Goal: Task Accomplishment & Management: Complete application form

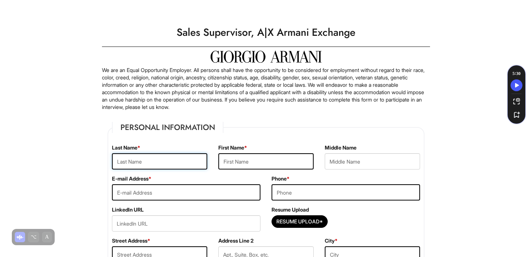
click at [174, 160] on input "text" at bounding box center [159, 161] width 95 height 16
type input "Luis"
type input "m"
type input "[PERSON_NAME]"
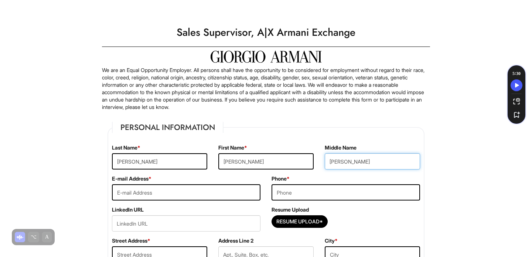
type input "[PERSON_NAME]"
type input "[EMAIL_ADDRESS][DOMAIN_NAME]"
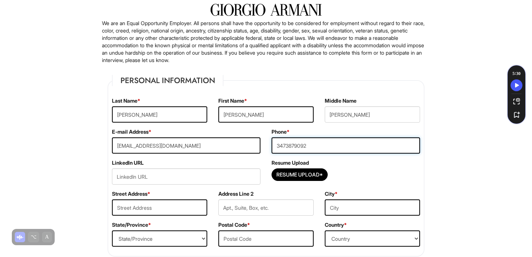
scroll to position [49, 0]
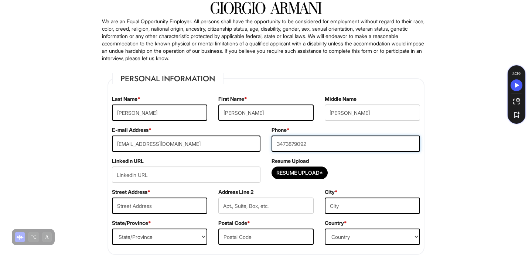
type input "3473879092"
click at [177, 172] on input "url" at bounding box center [186, 175] width 149 height 16
paste input "[URL][DOMAIN_NAME][PERSON_NAME]"
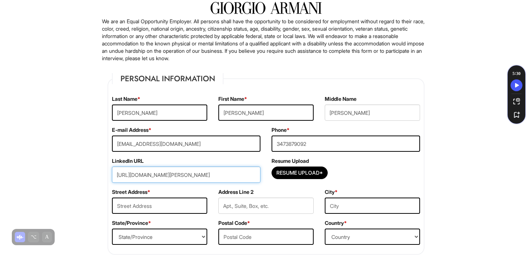
scroll to position [0, 7]
type input "[URL][DOMAIN_NAME][PERSON_NAME]"
click at [244, 162] on div "LinkedIn URL https://www.linkedin.com/in/luis-merino-ibarra-2474a3220/" at bounding box center [186, 172] width 160 height 31
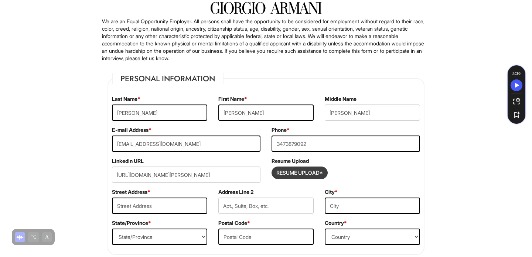
click at [287, 172] on input "Resume Upload*" at bounding box center [299, 173] width 55 height 12
type input "C:\fakepath\Luis Merino 2025.pdf"
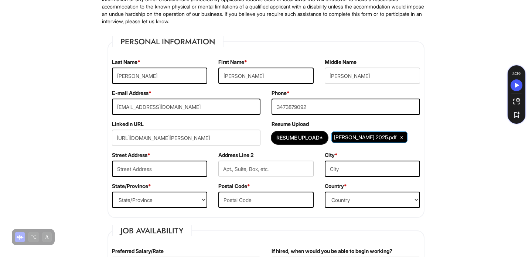
scroll to position [87, 0]
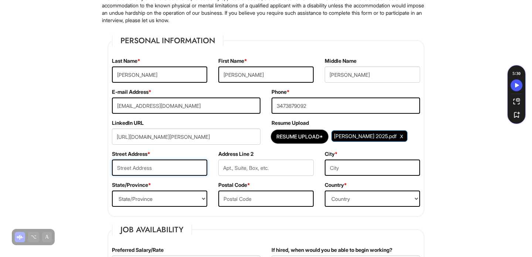
click at [190, 166] on input "text" at bounding box center [159, 168] width 95 height 16
type input "[STREET_ADDRESS]"
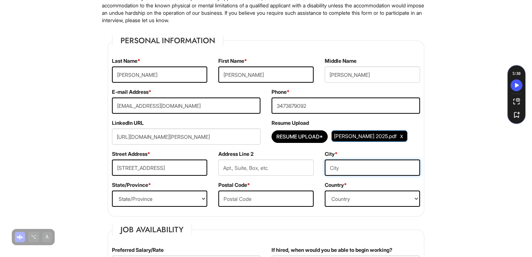
click at [342, 171] on input "text" at bounding box center [372, 168] width 95 height 16
type input "Corona"
click at [193, 194] on select "State/Province ALABAMA ALASKA ARIZONA ARKANSAS CALIFORNIA COLORADO CONNECTICUT …" at bounding box center [159, 199] width 95 height 16
select select "NY"
click at [260, 195] on input "text" at bounding box center [265, 199] width 95 height 16
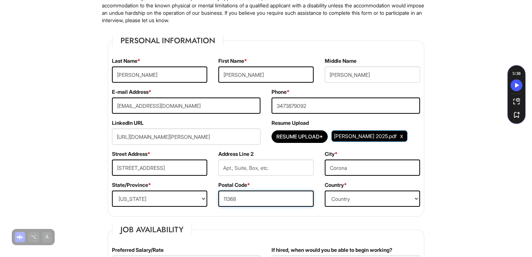
type input "11368"
click at [411, 194] on select "Country Afghanistan Albania Algeria American Samoa Andorra Angola Anguilla Anta…" at bounding box center [372, 199] width 95 height 16
select select "[GEOGRAPHIC_DATA]"
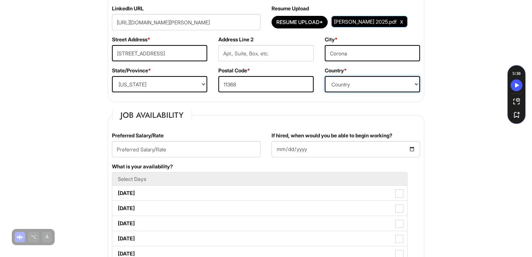
scroll to position [203, 0]
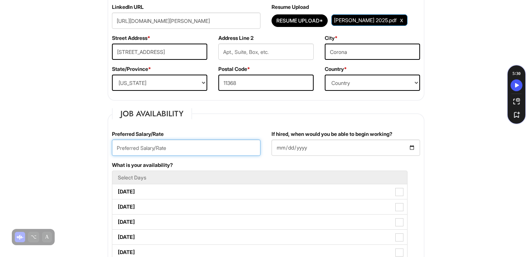
click at [216, 149] on input "text" at bounding box center [186, 148] width 149 height 16
type input "22.00 per hour"
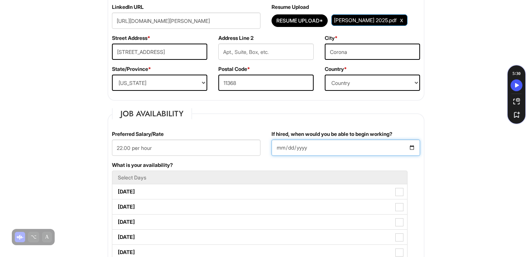
click at [330, 150] on input "If hired, when would you be able to begin working?" at bounding box center [346, 148] width 149 height 16
click at [415, 146] on input "If hired, when would you be able to begin working?" at bounding box center [346, 148] width 149 height 16
click at [414, 146] on input "If hired, when would you be able to begin working?" at bounding box center [346, 148] width 149 height 16
type input "[DATE]"
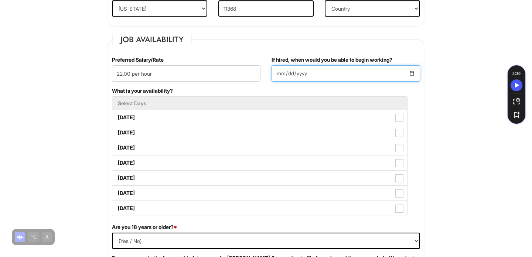
scroll to position [279, 0]
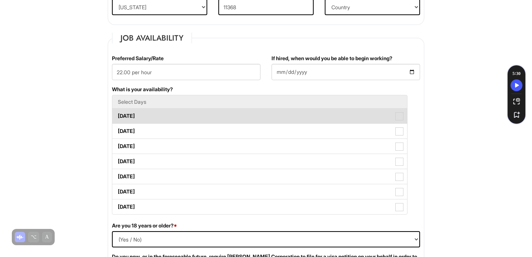
click at [319, 113] on label "[DATE]" at bounding box center [259, 116] width 295 height 15
click at [117, 113] on Available_Monday "[DATE]" at bounding box center [114, 112] width 5 height 5
checkbox Available_Monday "true"
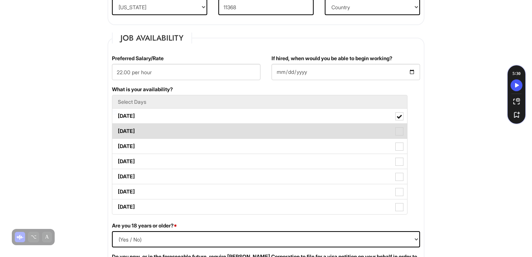
click at [318, 130] on label "[DATE]" at bounding box center [259, 131] width 295 height 15
click at [117, 130] on Available_Tuesday "[DATE]" at bounding box center [114, 127] width 5 height 5
checkbox Available_Tuesday "true"
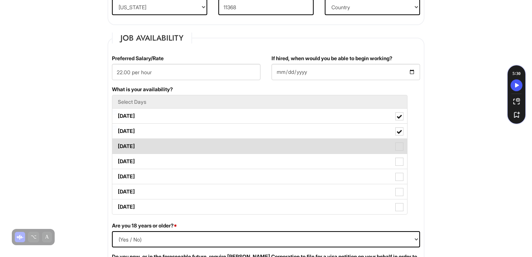
click at [315, 148] on label "[DATE]" at bounding box center [259, 146] width 295 height 15
click at [117, 145] on Available_Wednesday "[DATE]" at bounding box center [114, 142] width 5 height 5
checkbox Available_Wednesday "true"
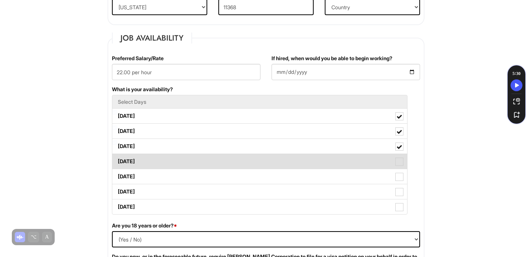
click at [313, 164] on label "[DATE]" at bounding box center [259, 161] width 295 height 15
click at [117, 160] on Available_Thursday "[DATE]" at bounding box center [114, 158] width 5 height 5
checkbox Available_Thursday "true"
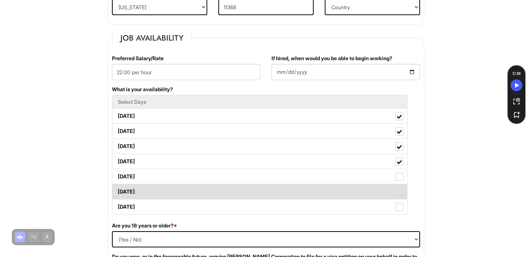
click at [311, 186] on label "[DATE]" at bounding box center [259, 191] width 295 height 15
click at [117, 186] on Available_Saturday "[DATE]" at bounding box center [114, 188] width 5 height 5
checkbox Available_Saturday "true"
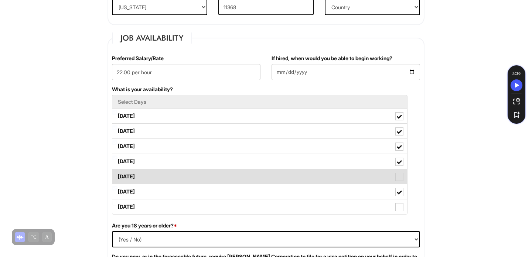
click at [313, 175] on label "[DATE]" at bounding box center [259, 176] width 295 height 15
click at [117, 175] on Available_Friday "[DATE]" at bounding box center [114, 173] width 5 height 5
checkbox Available_Friday "true"
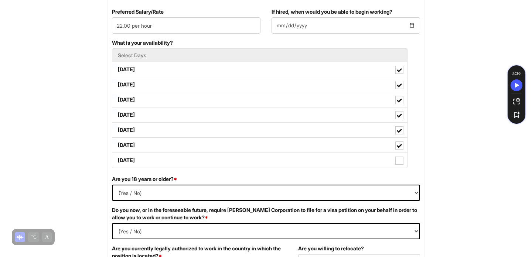
scroll to position [328, 0]
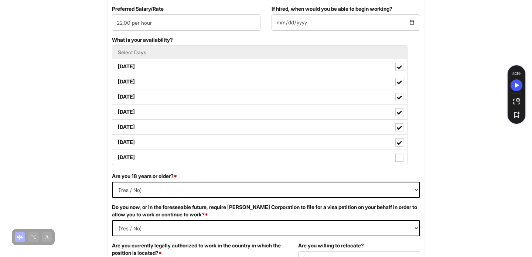
click at [382, 181] on div "Are you 18 years or older? * (Yes / No) Yes No" at bounding box center [265, 188] width 319 height 31
click at [366, 187] on select "(Yes / No) Yes No" at bounding box center [266, 190] width 308 height 16
select select "Yes"
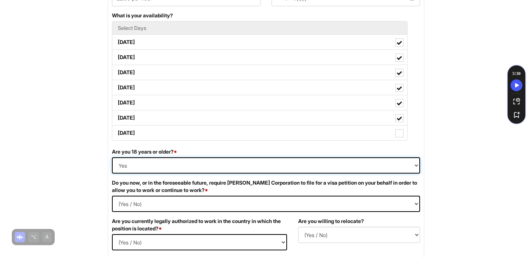
scroll to position [353, 0]
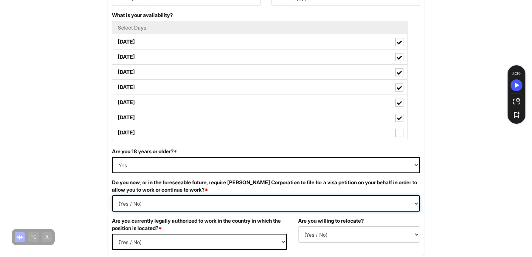
click at [347, 198] on Required "(Yes / No) Yes No" at bounding box center [266, 204] width 308 height 16
select Required "No"
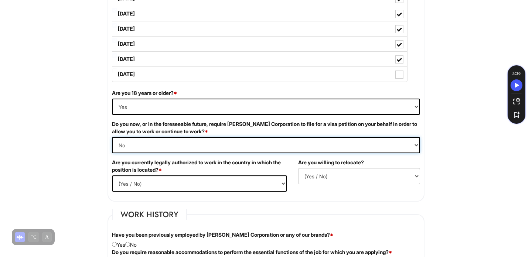
scroll to position [414, 0]
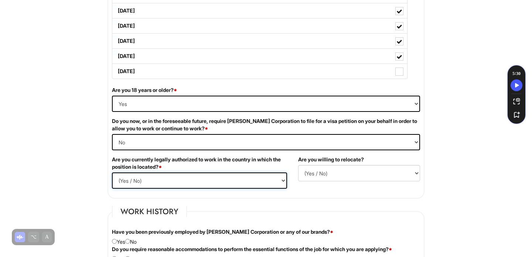
click at [272, 180] on select "(Yes / No) Yes No" at bounding box center [199, 181] width 175 height 16
select select "Yes"
click at [310, 174] on select "(Yes / No) No Yes" at bounding box center [359, 173] width 122 height 16
select select "N"
click at [305, 211] on fieldset "Work History Have you been previously employed by Giorgio Armani Corporation or…" at bounding box center [266, 236] width 317 height 61
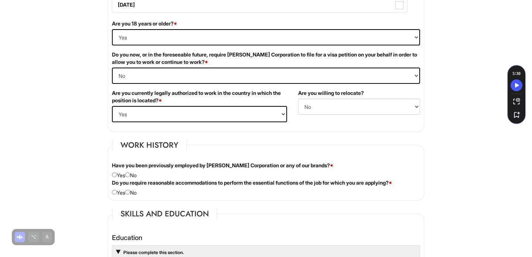
scroll to position [491, 0]
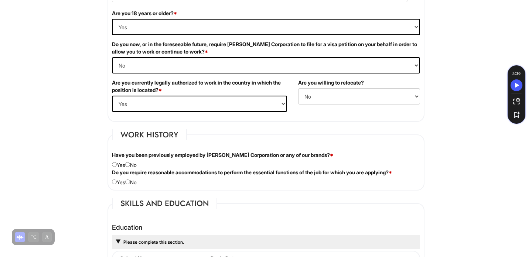
click at [117, 167] on div "Have you been previously employed by Giorgio Armani Corporation or any of our b…" at bounding box center [265, 160] width 319 height 17
click at [116, 164] on input "radio" at bounding box center [114, 164] width 5 height 5
radio input "true"
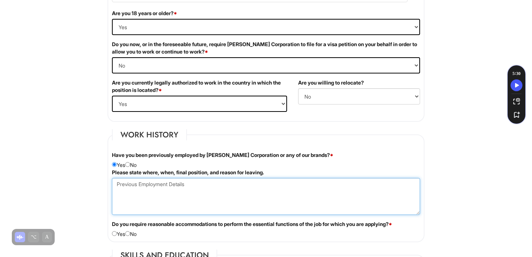
click at [137, 191] on Employment at bounding box center [266, 196] width 308 height 37
click at [232, 181] on Employment "A|X Queens Center, 2024 - Current," at bounding box center [266, 196] width 308 height 37
click at [164, 184] on Employment "A|X Queens Center, 2024 - Current, FT Client Advisor," at bounding box center [266, 196] width 308 height 37
click at [279, 183] on Employment "A|X Queens Center (508), 2024 - Current, FT Client Advisor," at bounding box center [266, 196] width 308 height 37
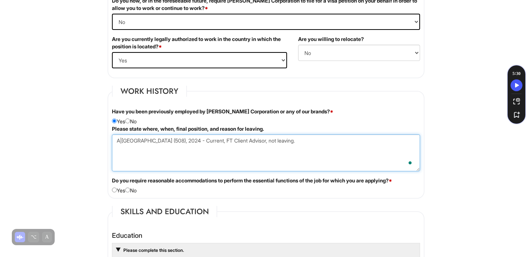
scroll to position [541, 0]
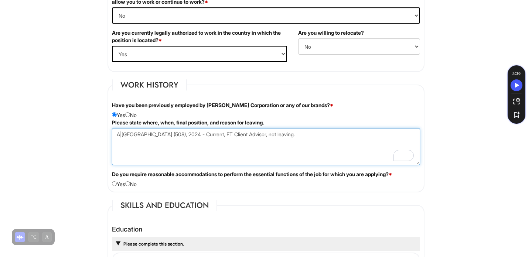
type Employment "A|[GEOGRAPHIC_DATA] (508), 2024 - Current, FT Client Advisor, not leaving."
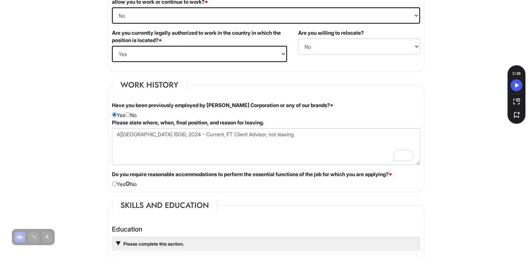
click at [130, 184] on input "radio" at bounding box center [127, 183] width 5 height 5
radio input "true"
click at [73, 150] on html "Please Complete This Form 1 2 3 Sales Supervisor, A|X Armani Exchange PLEASE CO…" at bounding box center [266, 207] width 532 height 1496
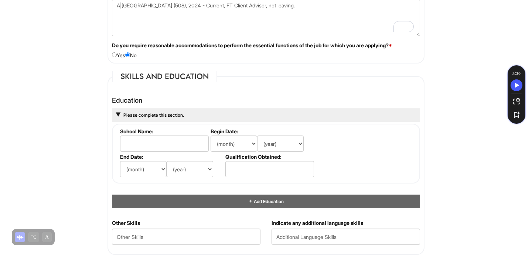
scroll to position [673, 0]
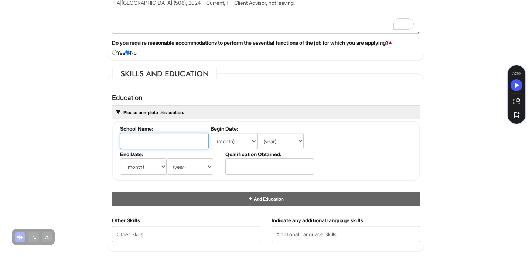
click at [165, 145] on input "text" at bounding box center [164, 141] width 89 height 16
type input "[GEOGRAPHIC_DATA]"
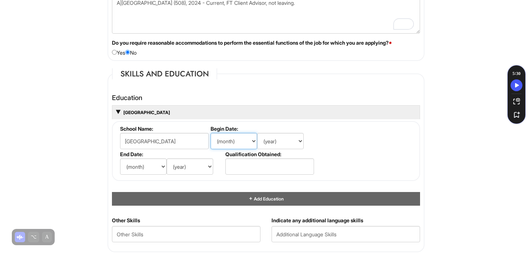
click at [230, 137] on select "(month) Jan Feb Mar Apr May Jun Jul Aug Sep Oct Nov Dec" at bounding box center [234, 141] width 47 height 16
select select "8"
click at [268, 142] on select "(year) 2029 2028 2027 2026 2025 2024 2023 2022 2021 2020 2019 2018 2017 2016 20…" at bounding box center [280, 141] width 47 height 16
select select "2020"
click at [144, 171] on select "(month) Jan Feb Mar Apr May Jun Jul Aug Sep Oct Nov Dec" at bounding box center [143, 167] width 47 height 16
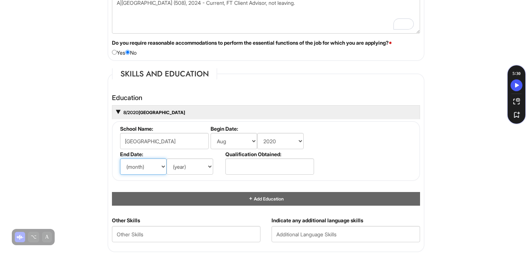
select select "5"
click at [185, 170] on select "(year) 2029 2028 2027 2026 2025 2024 2023 2022 2021 2020 2019 2018 2017 2016 20…" at bounding box center [190, 167] width 47 height 16
select select "2024"
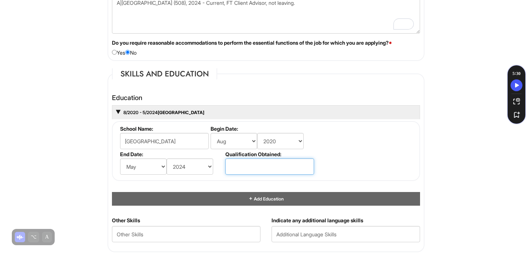
click at [279, 166] on input "text" at bounding box center [269, 167] width 89 height 16
type input "Bachelor's in Political Science."
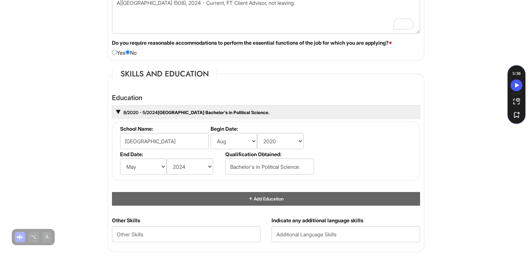
click at [364, 161] on fieldset "School Name: Adelphi University Begin Date: (month) Jan Feb Mar Apr May Jun Jul…" at bounding box center [266, 151] width 308 height 60
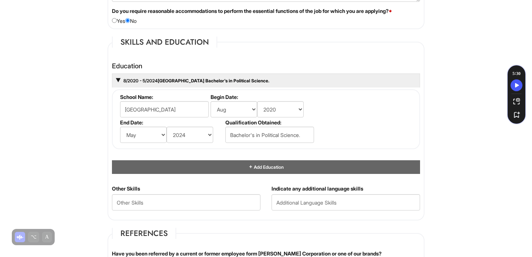
scroll to position [705, 0]
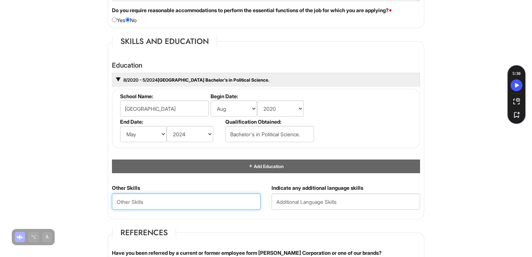
click at [245, 202] on Skills "text" at bounding box center [186, 202] width 149 height 16
type Skills "Proficient in Microsoft Word & PowerPoint"
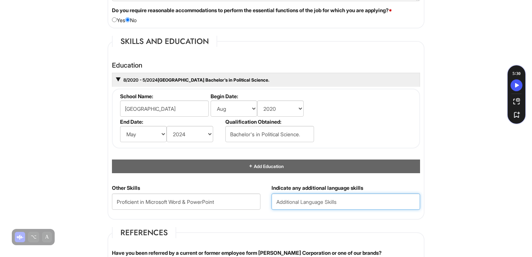
click at [360, 200] on input "text" at bounding box center [346, 202] width 149 height 16
type input "S"
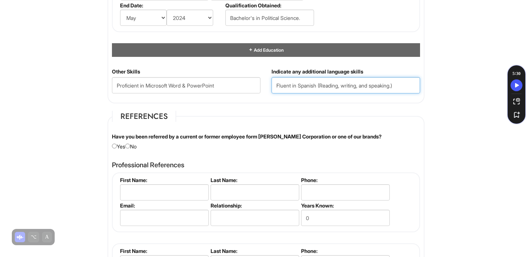
scroll to position [824, 0]
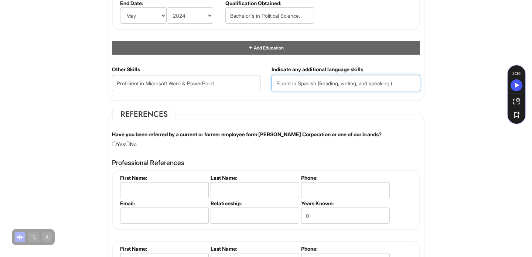
type input "Fluent in Spanish (Reading, writing, and speaking.)"
click at [139, 146] on div "Have you been referred by a current or former employee form Giorgio Armani Corp…" at bounding box center [265, 139] width 319 height 17
click at [134, 145] on div "Have you been referred by a current or former employee form Giorgio Armani Corp…" at bounding box center [265, 139] width 319 height 17
click at [130, 145] on input "radio" at bounding box center [127, 144] width 5 height 5
radio input "true"
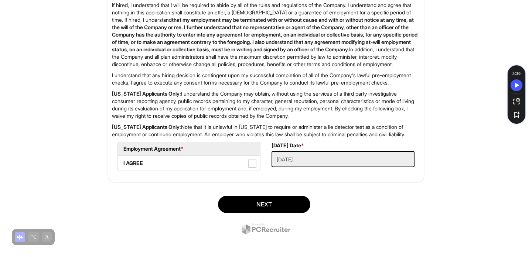
scroll to position [1234, 0]
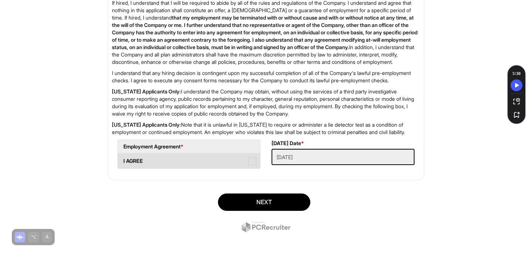
click at [248, 166] on span at bounding box center [252, 161] width 8 height 8
click at [123, 160] on AGREE "I AGREE" at bounding box center [120, 157] width 5 height 5
checkbox AGREE "true"
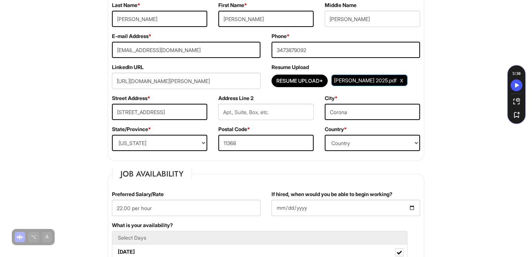
scroll to position [145, 0]
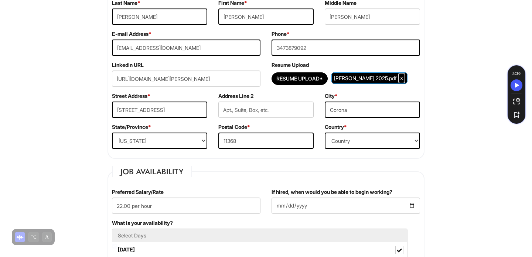
click at [400, 77] on span "Clear Uploaded File" at bounding box center [401, 78] width 3 height 6
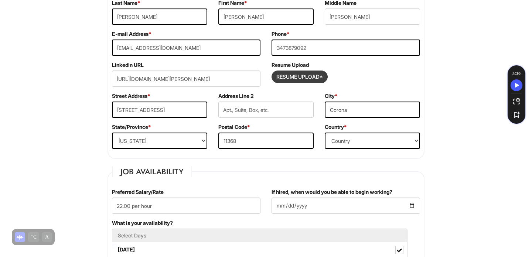
click at [315, 76] on input "Resume Upload*" at bounding box center [299, 77] width 55 height 12
type input "C:\fakepath\Luis Merino.pdf"
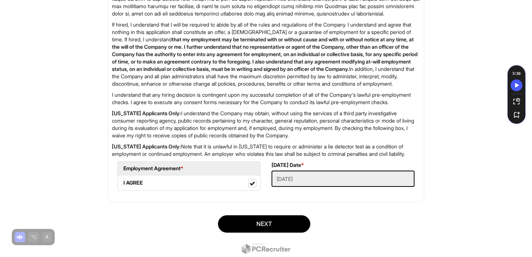
scroll to position [1268, 0]
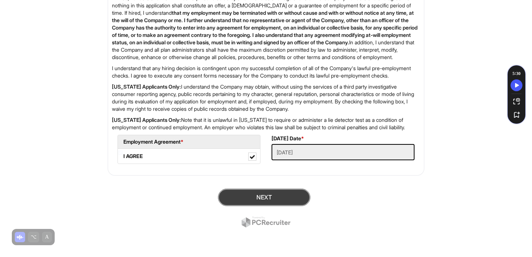
click at [221, 197] on button "Next" at bounding box center [264, 197] width 92 height 17
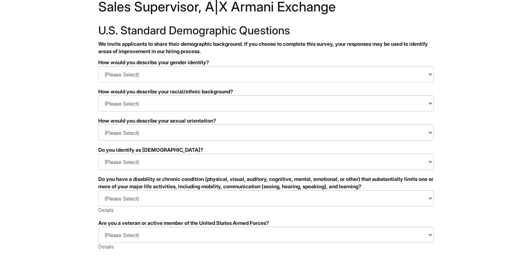
scroll to position [27, 0]
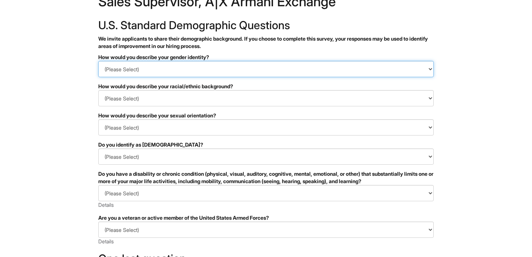
click at [278, 64] on select "(Please Select) Man Woman Non-binary I prefer to self-describe I don't wish to …" at bounding box center [266, 69] width 336 height 16
select select "Man"
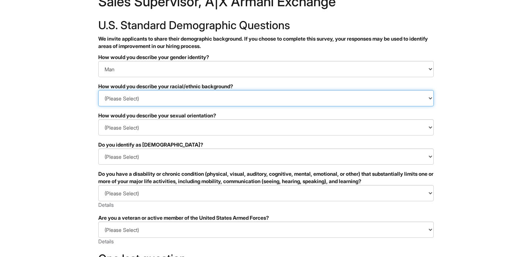
click at [266, 91] on select "(Please Select) Black or of African descent East Asian Hispanic, Latinx or of S…" at bounding box center [266, 98] width 336 height 16
select select "Hispanic, Latinx or of Spanish Origin"
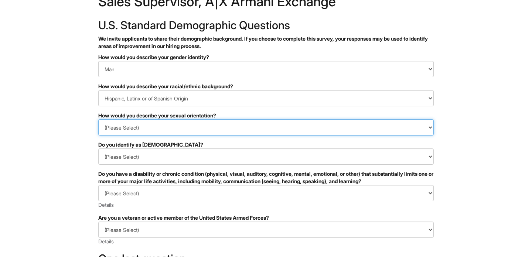
click at [208, 129] on select "(Please Select) Asexual Bisexual and/or pansexual Gay Heterosexual Lesbian Quee…" at bounding box center [266, 127] width 336 height 16
select select "Gay"
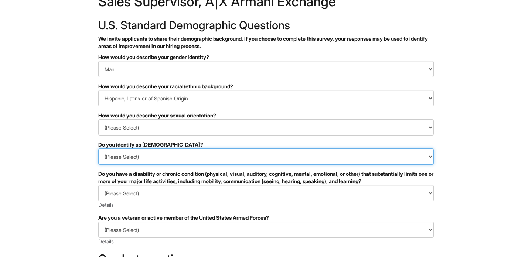
click at [203, 158] on select "(Please Select) Yes No I prefer to self-describe I don't wish to answer" at bounding box center [266, 157] width 336 height 16
select select "No"
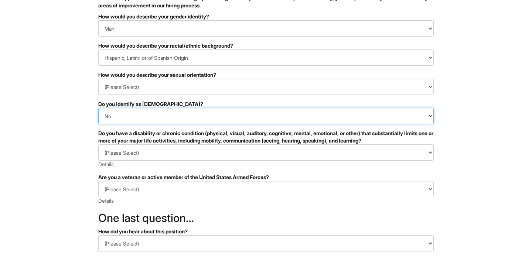
scroll to position [72, 0]
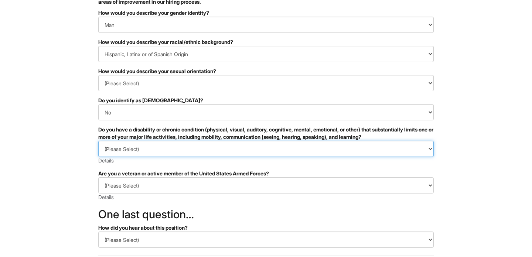
click at [205, 155] on select "(Please Select) YES, I HAVE A DISABILITY (or previously had a disability) NO, I…" at bounding box center [266, 149] width 336 height 16
select select "NO, I DON'T HAVE A DISABILITY"
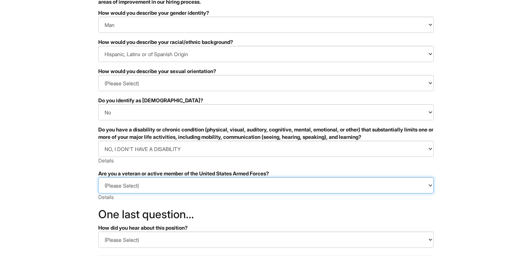
click at [203, 179] on select "(Please Select) I IDENTIFY AS ONE OR MORE OF THE CLASSIFICATIONS OF PROTECTED V…" at bounding box center [266, 185] width 336 height 16
click at [196, 191] on select "(Please Select) I IDENTIFY AS ONE OR MORE OF THE CLASSIFICATIONS OF PROTECTED V…" at bounding box center [266, 185] width 336 height 16
select select "I AM NOT A PROTECTED VETERAN"
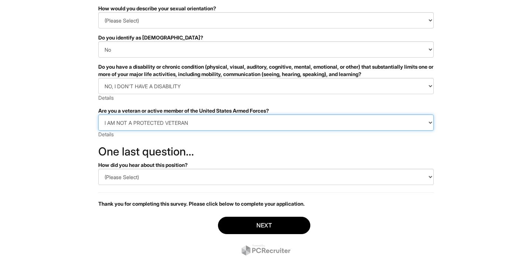
scroll to position [140, 0]
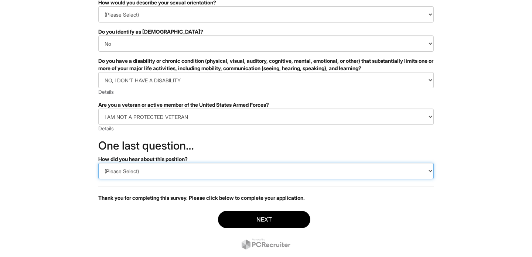
click at [196, 172] on select "(Please Select) CareerBuilder Indeed LinkedIn Monster Referral Other" at bounding box center [266, 171] width 336 height 16
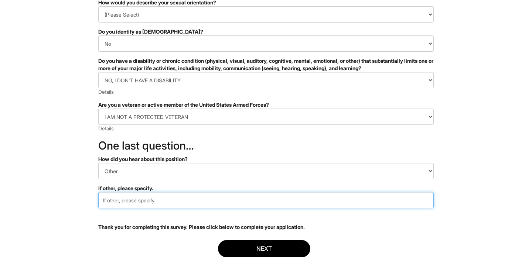
click at [193, 205] on input "text" at bounding box center [266, 200] width 336 height 16
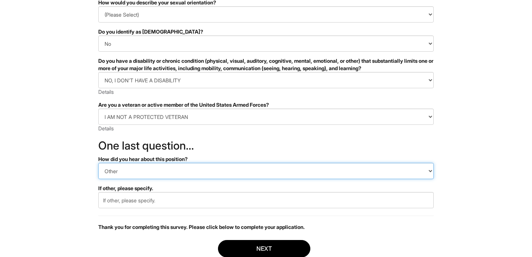
click at [194, 177] on select "(Please Select) CareerBuilder Indeed LinkedIn Monster Referral Other" at bounding box center [266, 171] width 336 height 16
select select "Referral"
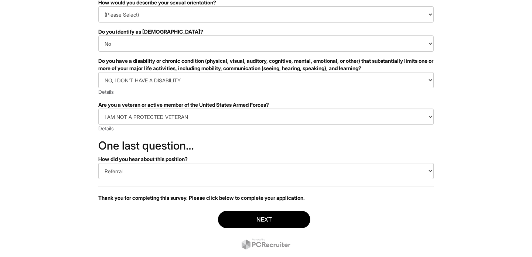
click at [149, 218] on div "Next" at bounding box center [266, 231] width 336 height 52
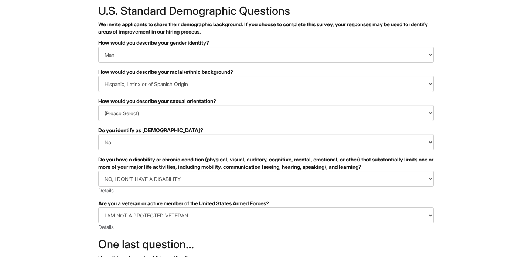
scroll to position [0, 0]
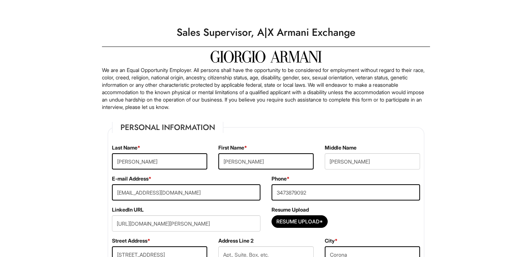
select select "NY"
select select "[GEOGRAPHIC_DATA]"
select select "Yes"
select Required "No"
select select "Yes"
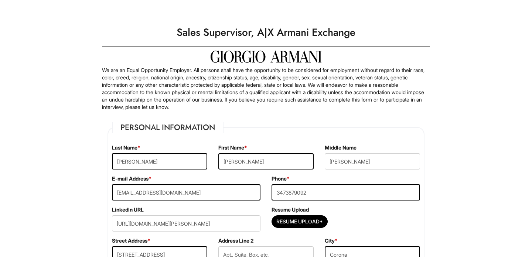
select select "N"
select select "8"
select select "2020"
select select "5"
select select "2024"
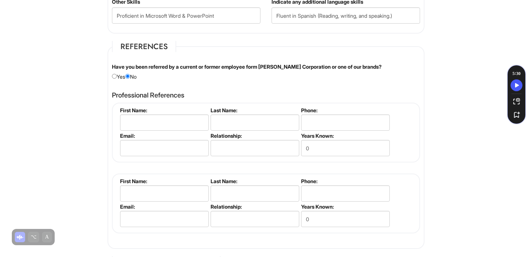
scroll to position [836, 0]
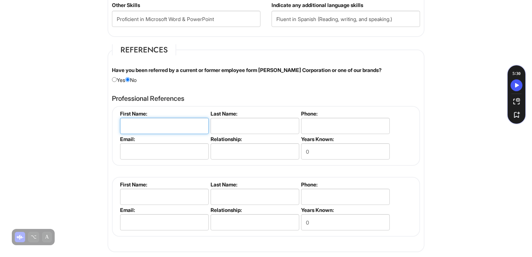
click at [169, 129] on input "text" at bounding box center [164, 126] width 89 height 16
type input "r"
type input "R"
type input "[PERSON_NAME]"
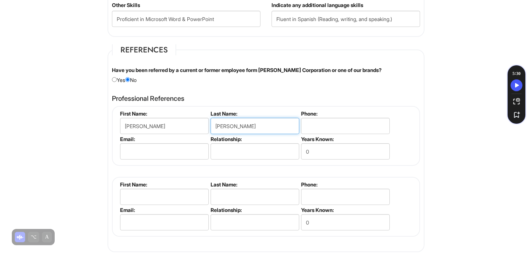
type input "[PERSON_NAME]"
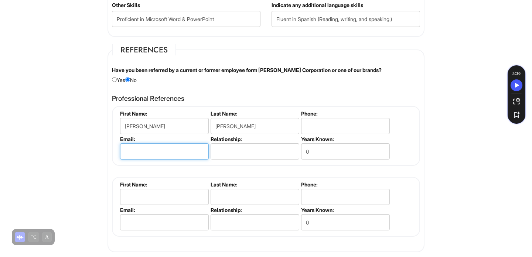
click at [172, 153] on input "email" at bounding box center [164, 151] width 89 height 16
type input "[EMAIL_ADDRESS][DOMAIN_NAME]"
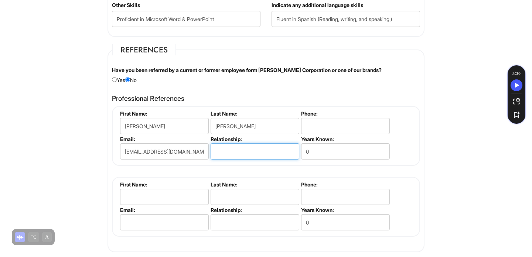
type input "S"
type input "General Manager"
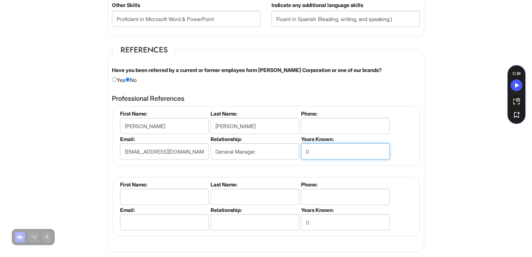
click at [323, 149] on input "0" at bounding box center [345, 151] width 89 height 16
type input "1"
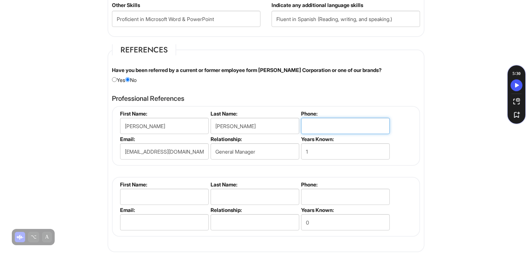
click at [331, 128] on input "tel" at bounding box center [345, 126] width 89 height 16
type input "5168055049"
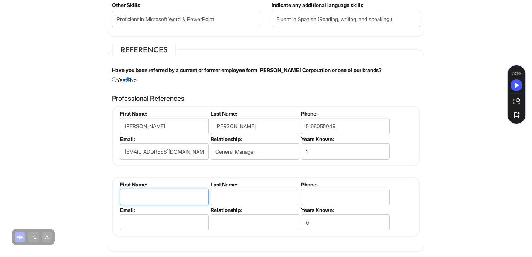
click at [188, 200] on input "text" at bounding box center [164, 197] width 89 height 16
type input "Zarina"
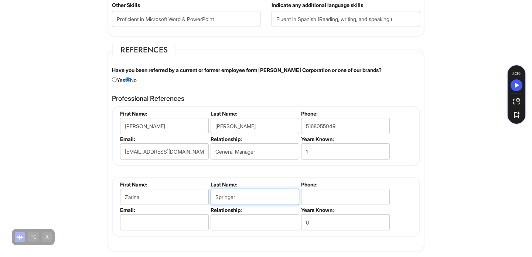
type input "Springer"
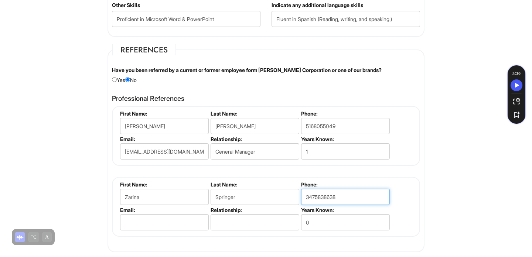
type input "3475838638"
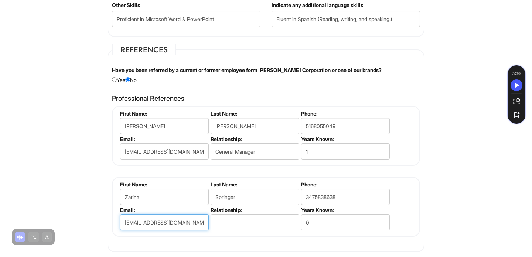
type input "[EMAIL_ADDRESS][DOMAIN_NAME]"
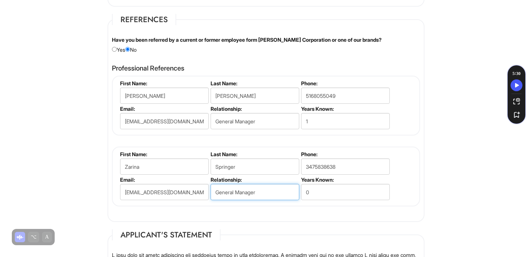
scroll to position [868, 0]
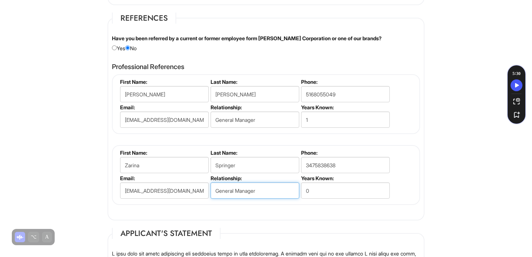
type input "General Manager"
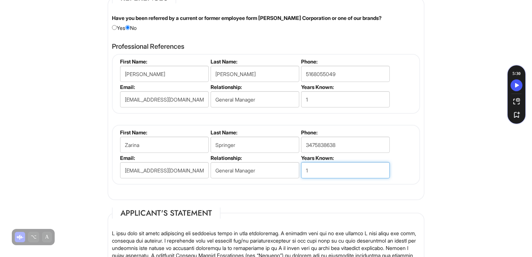
scroll to position [895, 0]
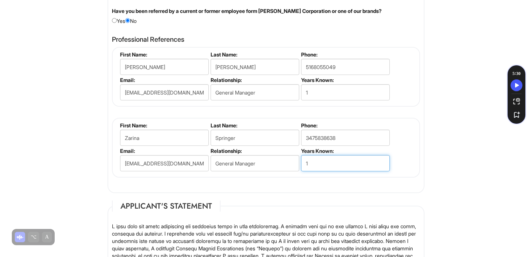
type input "1"
click at [116, 21] on input "radio" at bounding box center [114, 20] width 5 height 5
radio input "true"
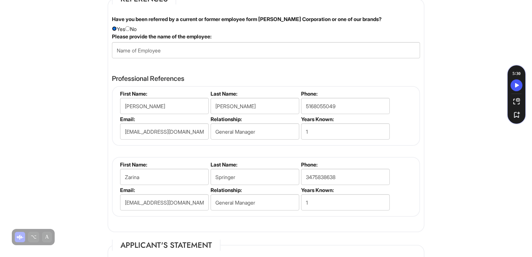
scroll to position [886, 0]
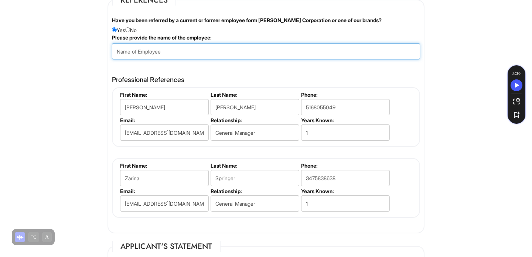
click at [153, 48] on input "text" at bounding box center [266, 51] width 308 height 16
type input "[PERSON_NAME]"
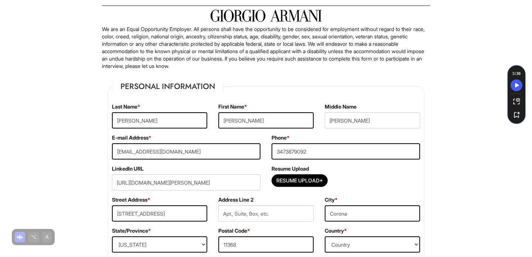
scroll to position [57, 0]
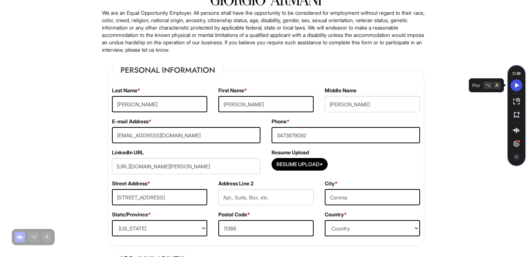
click at [519, 86] on icon "Speechify play button" at bounding box center [517, 85] width 10 height 7
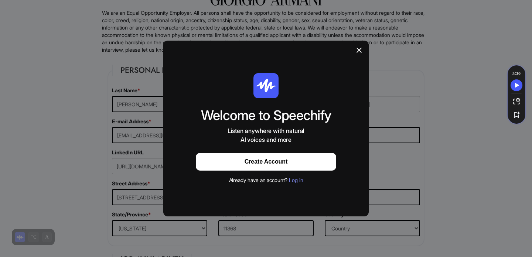
click at [363, 53] on div at bounding box center [359, 51] width 19 height 21
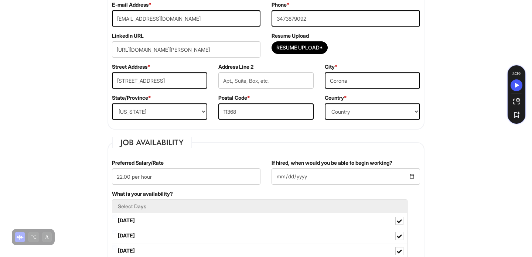
scroll to position [201, 0]
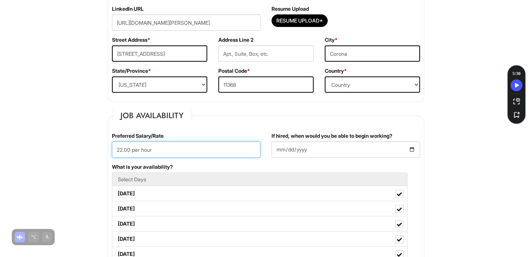
click at [116, 155] on input "22.00 per hour" at bounding box center [186, 150] width 149 height 16
click at [123, 151] on input "22.00 per hour" at bounding box center [186, 150] width 149 height 16
click at [123, 149] on input "23.00 per hour" at bounding box center [186, 150] width 149 height 16
type input "23.00 per hour"
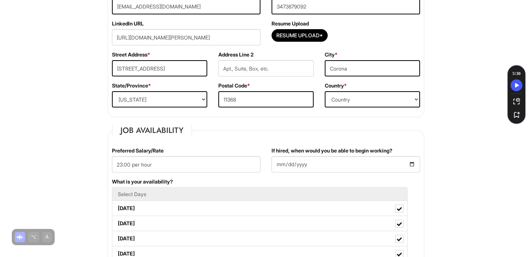
scroll to position [187, 0]
click at [296, 33] on input "Resume Upload*" at bounding box center [299, 35] width 55 height 12
type input "C:\fakepath\Luis Merino.pdf"
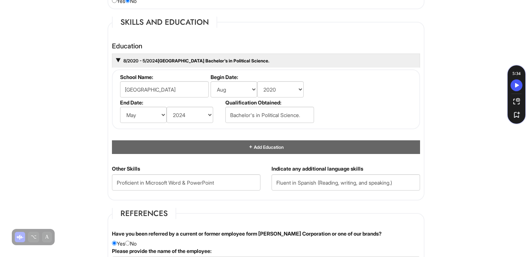
scroll to position [673, 0]
click at [298, 60] on div "8/2020 - 5/2024 Adelphi University Bachelor's in Political Science." at bounding box center [266, 60] width 308 height 14
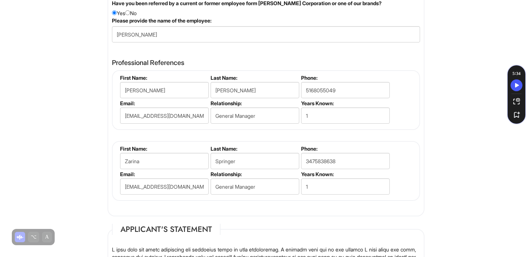
scroll to position [836, 0]
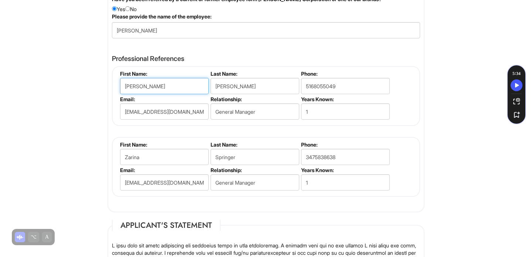
click at [169, 84] on input "[PERSON_NAME]" at bounding box center [164, 86] width 89 height 16
type input "r"
type input "[PERSON_NAME]"
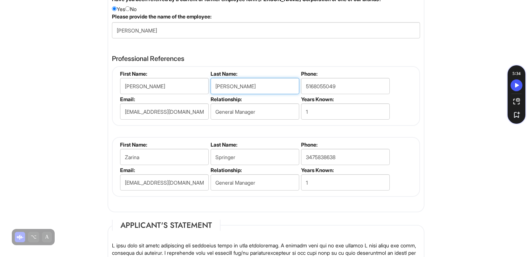
click at [220, 83] on input "[PERSON_NAME]" at bounding box center [255, 86] width 89 height 16
type input "[PERSON_NAME]"
click at [419, 63] on div "Professional References Ronnie Denny First Name: Ronnie Last Name: Denny Phone:…" at bounding box center [266, 126] width 308 height 142
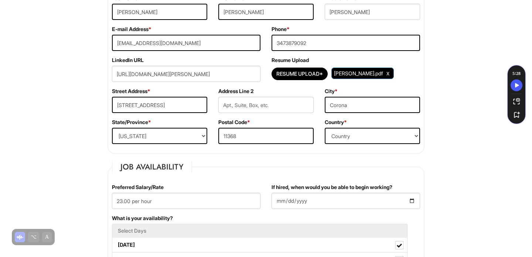
scroll to position [128, 0]
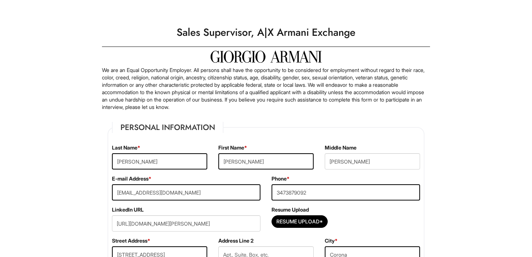
select select "NY"
select select "[GEOGRAPHIC_DATA]"
select select "Yes"
select Required "No"
select select "Yes"
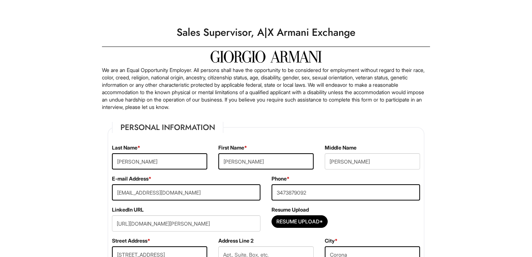
select select "N"
select select "8"
select select "2020"
select select "5"
select select "2024"
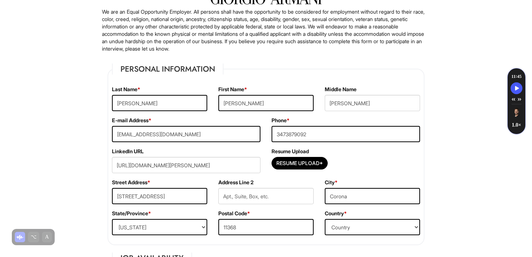
scroll to position [68, 0]
